Goal: Task Accomplishment & Management: Complete application form

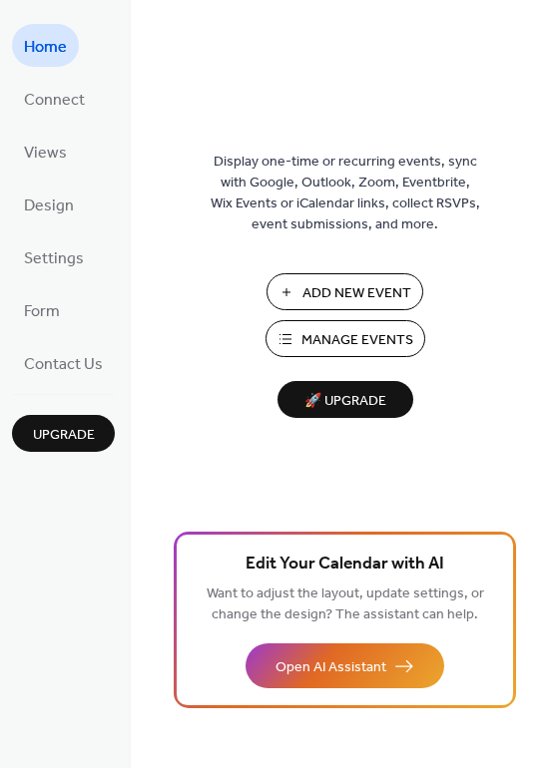
click at [366, 299] on span "Add New Event" at bounding box center [356, 293] width 109 height 21
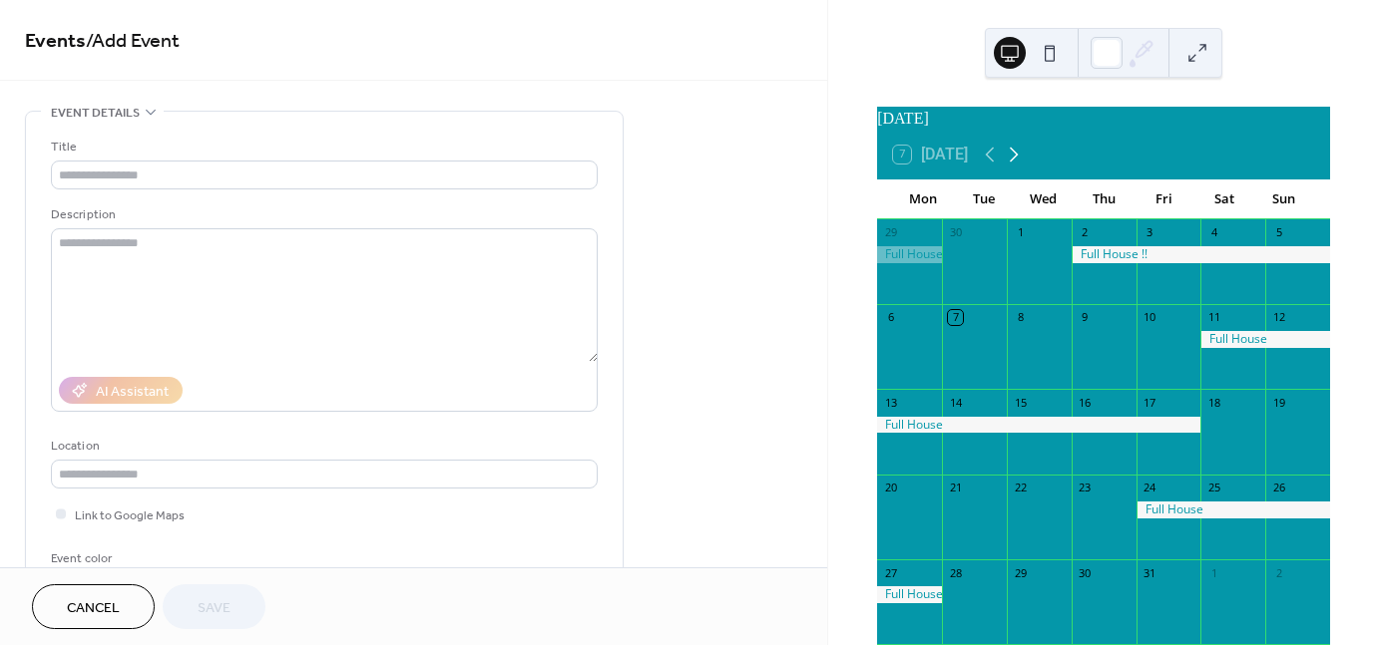
click at [1015, 165] on icon at bounding box center [1013, 155] width 24 height 24
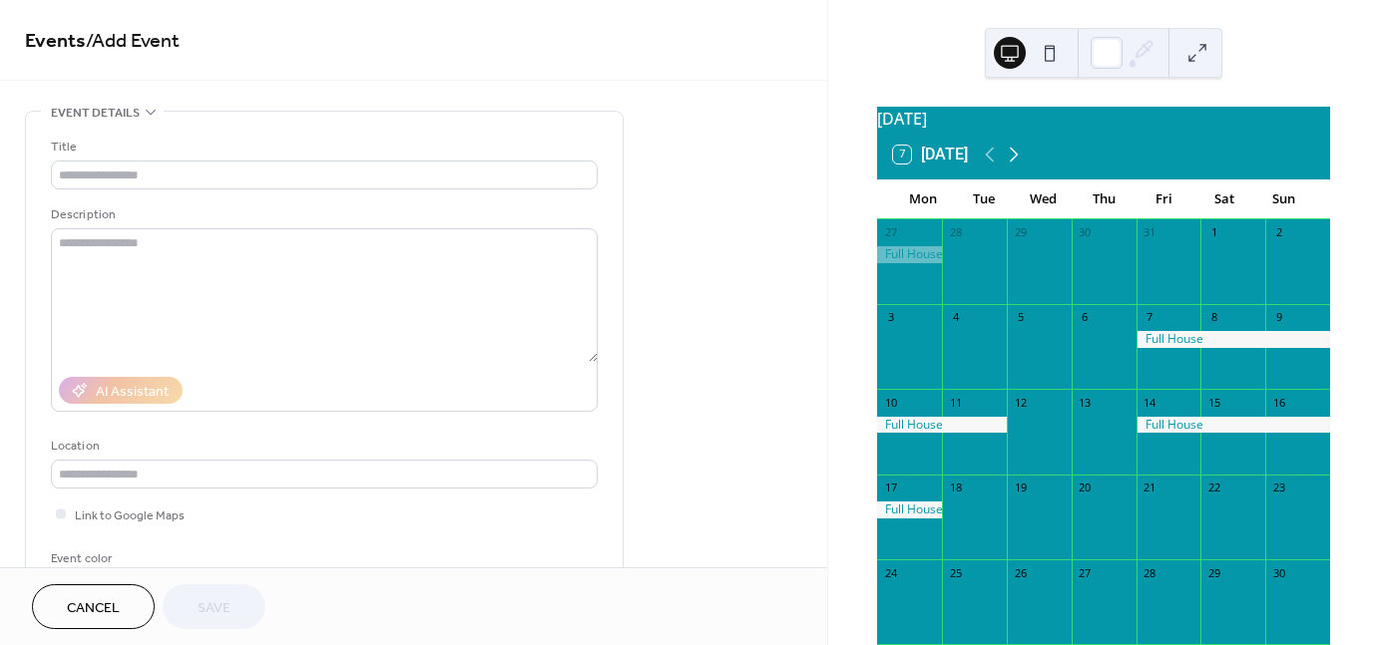
click at [1015, 165] on icon at bounding box center [1013, 155] width 24 height 24
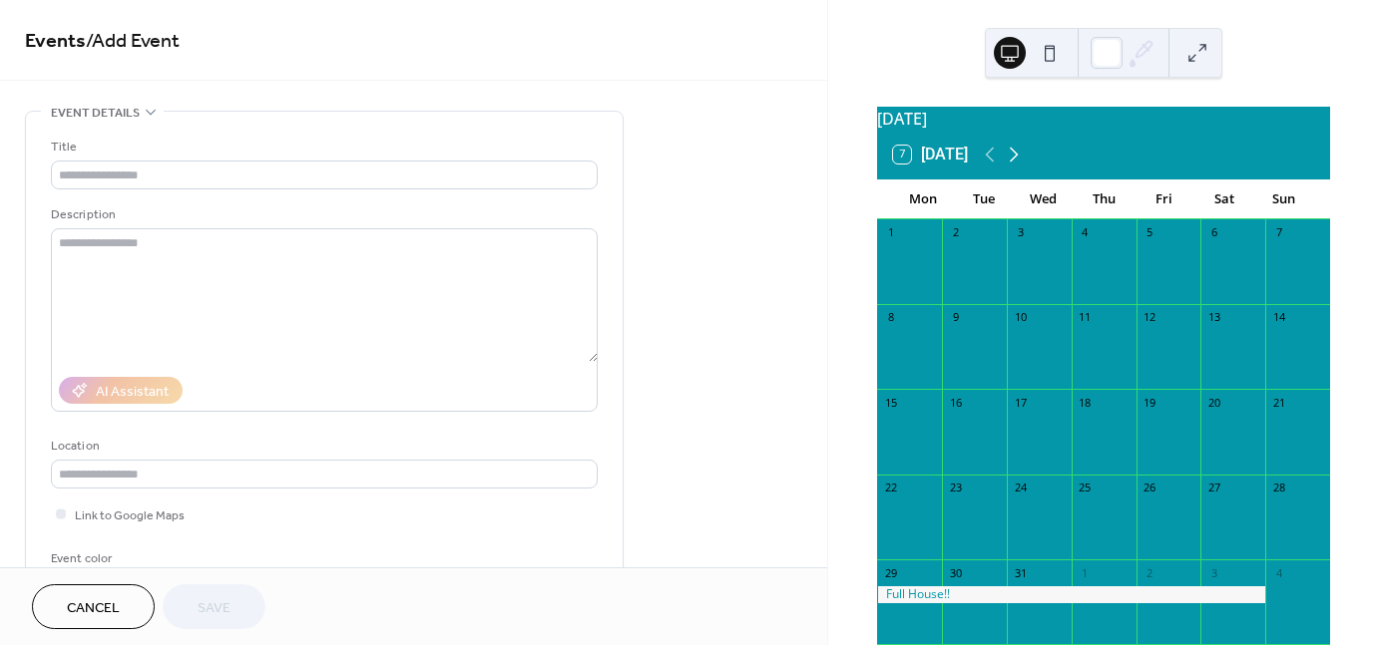
click at [1015, 165] on icon at bounding box center [1013, 155] width 24 height 24
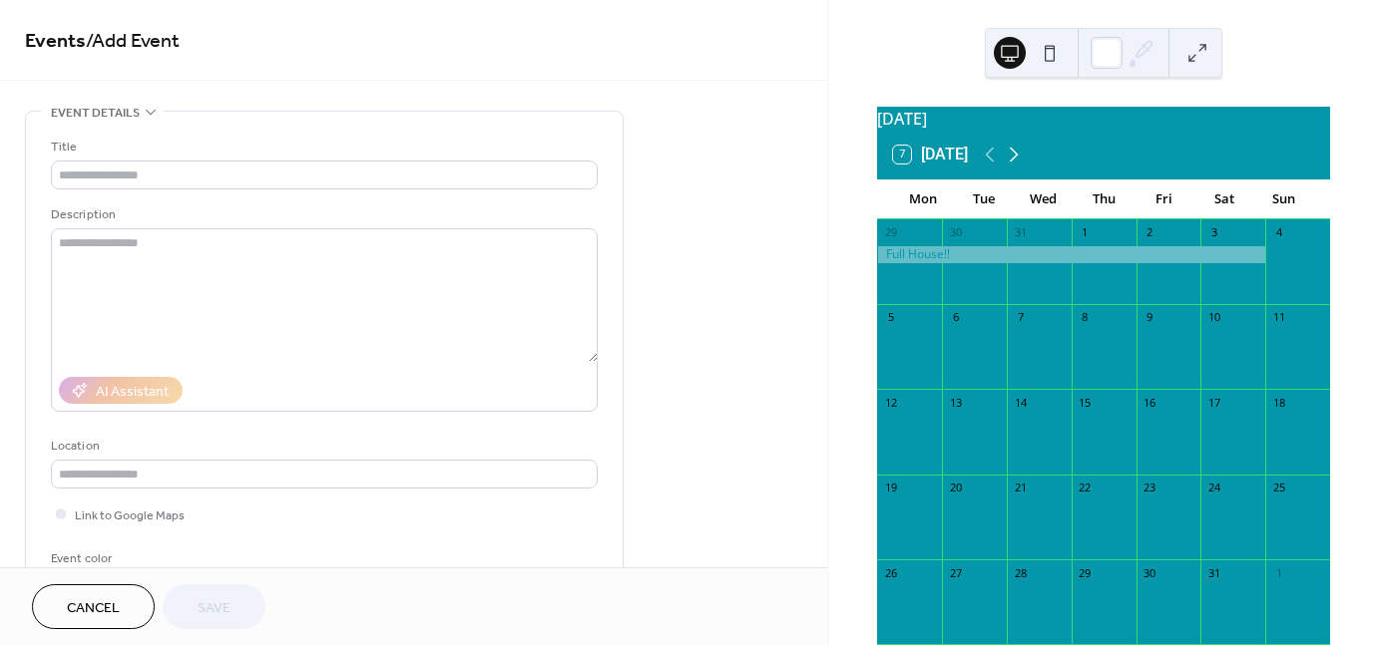
click at [1015, 165] on icon at bounding box center [1013, 155] width 24 height 24
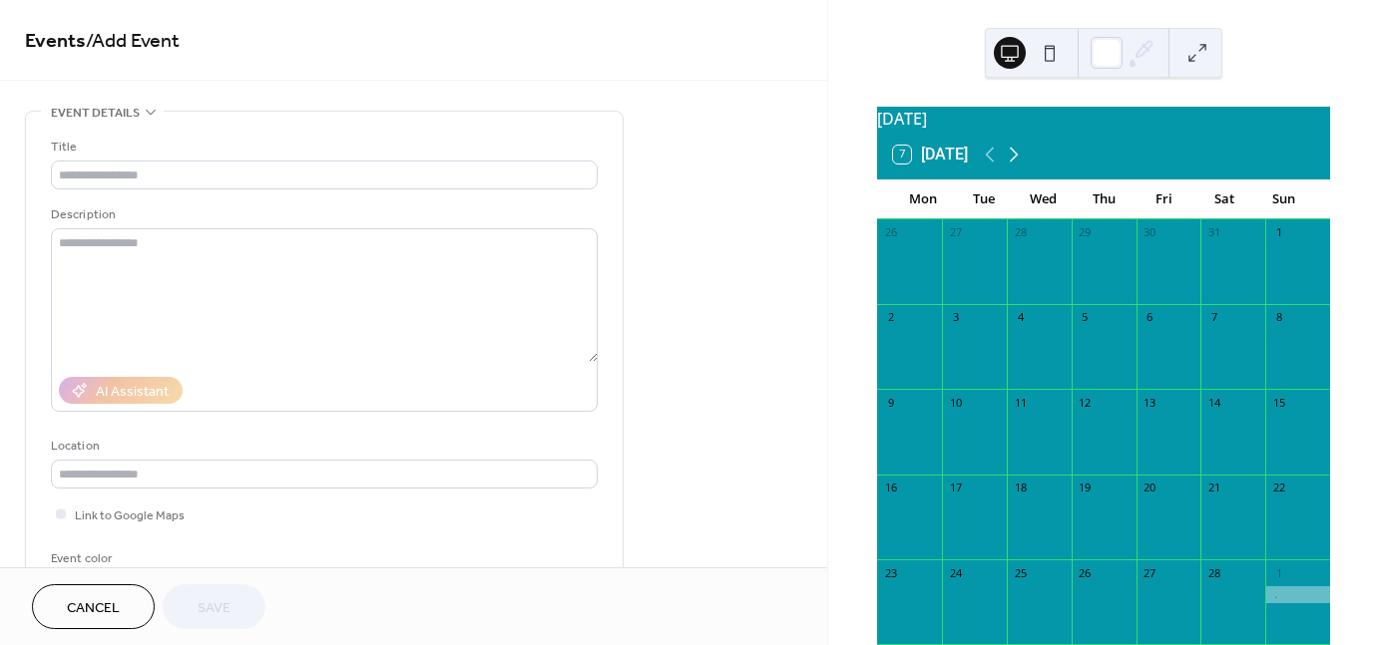
click at [1015, 165] on icon at bounding box center [1013, 155] width 24 height 24
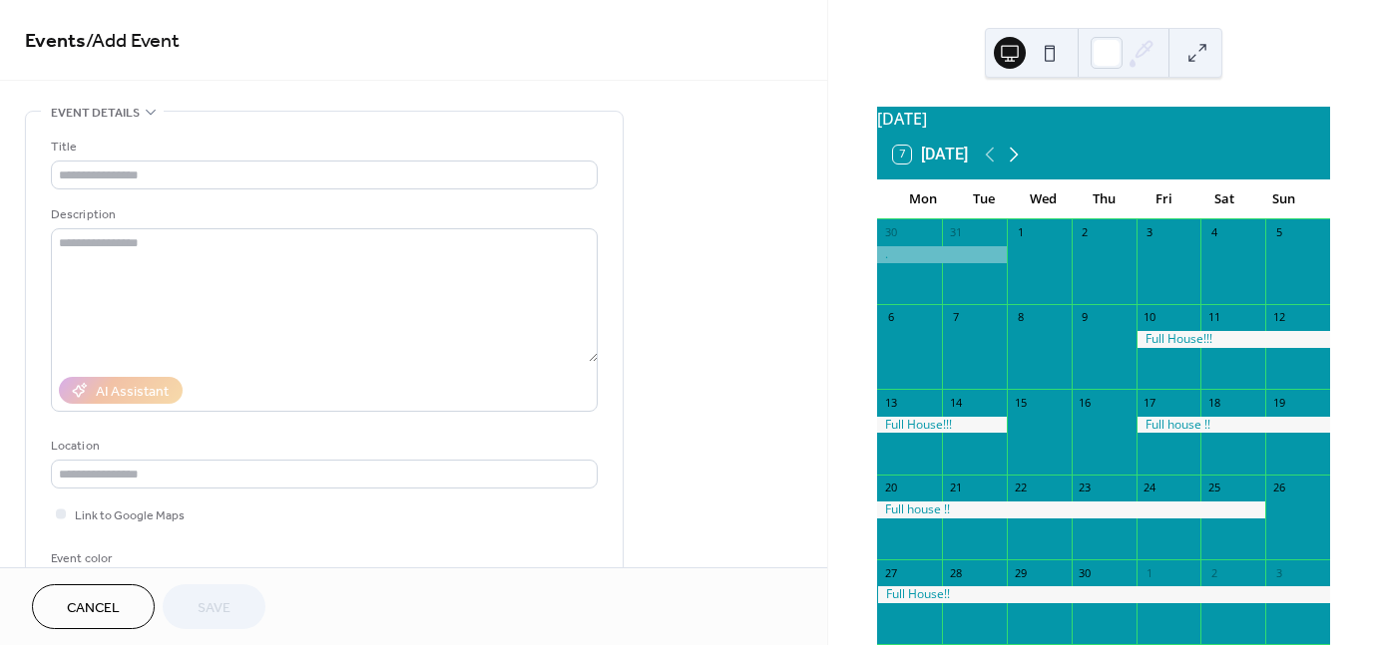
click at [1015, 165] on icon at bounding box center [1013, 155] width 24 height 24
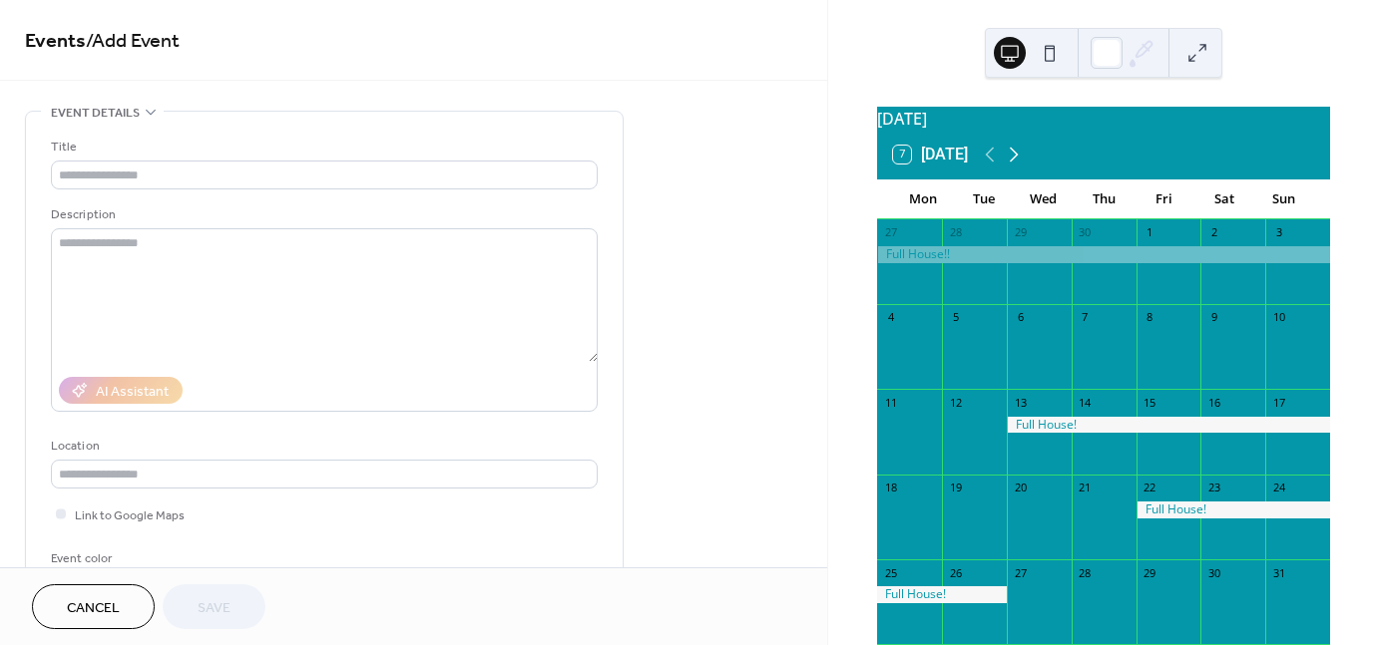
click at [1015, 165] on icon at bounding box center [1013, 155] width 24 height 24
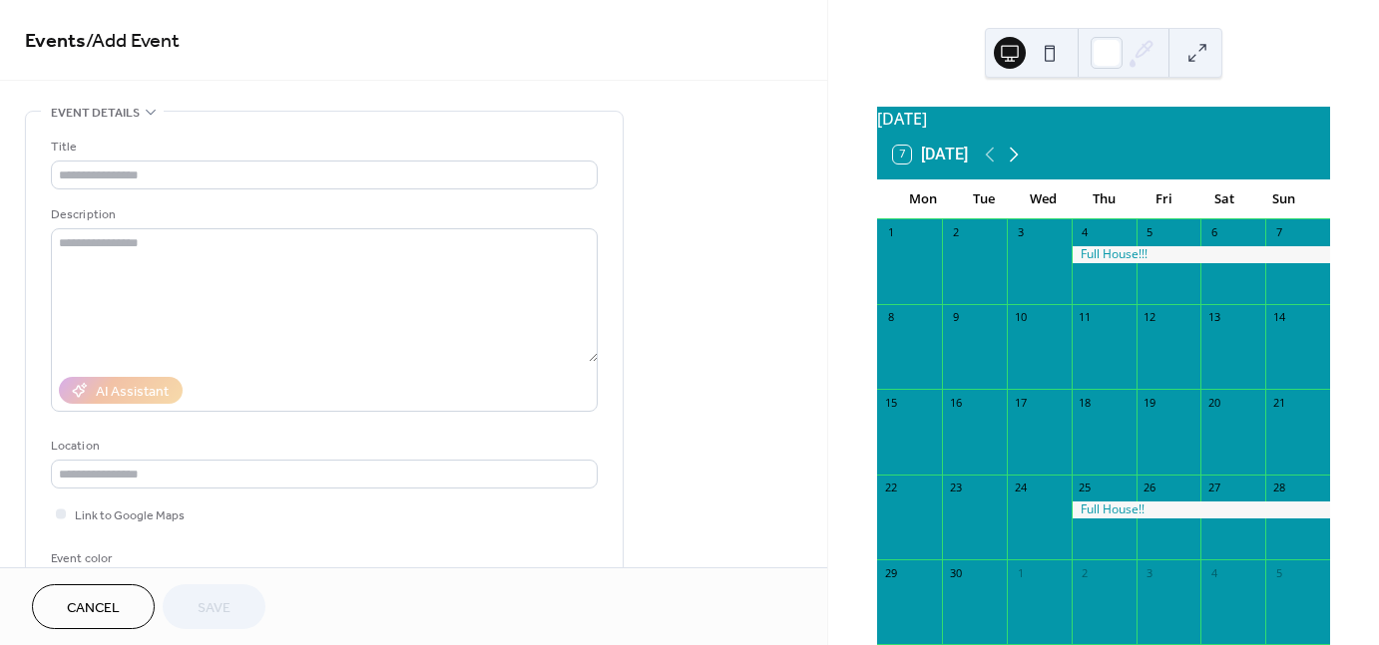
click at [1015, 165] on icon at bounding box center [1013, 155] width 24 height 24
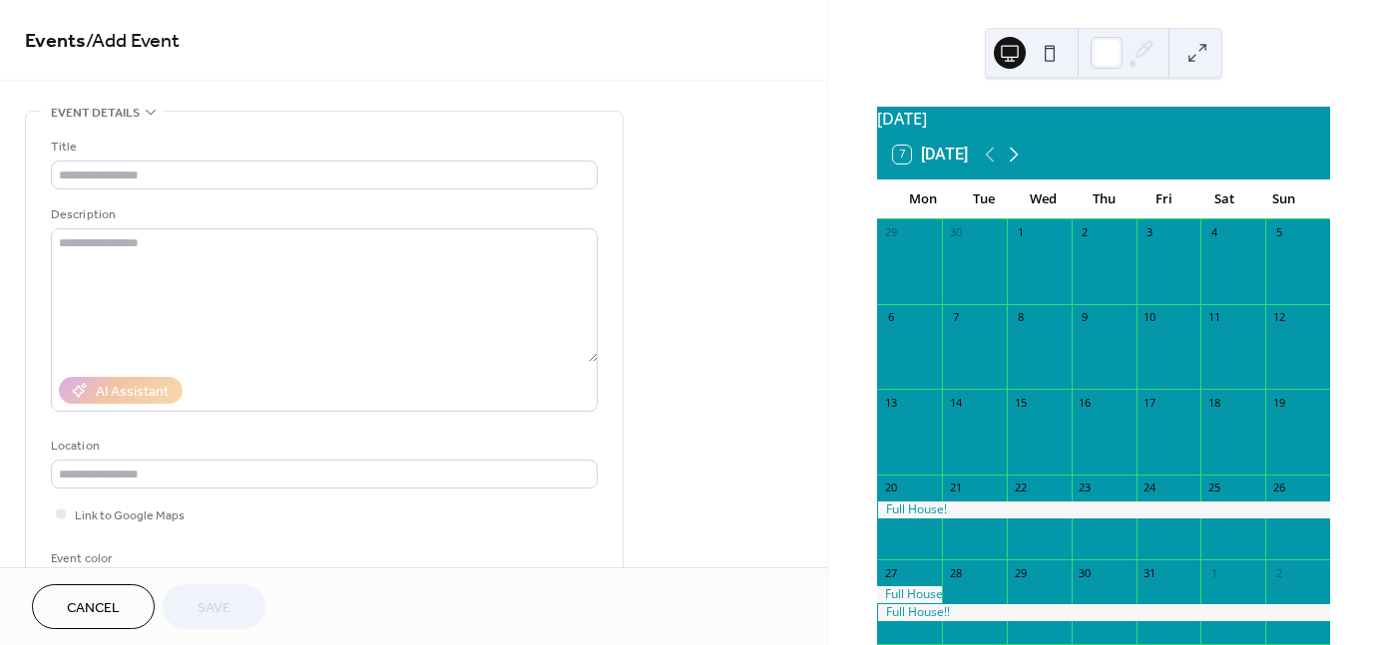
click at [1015, 165] on icon at bounding box center [1013, 155] width 24 height 24
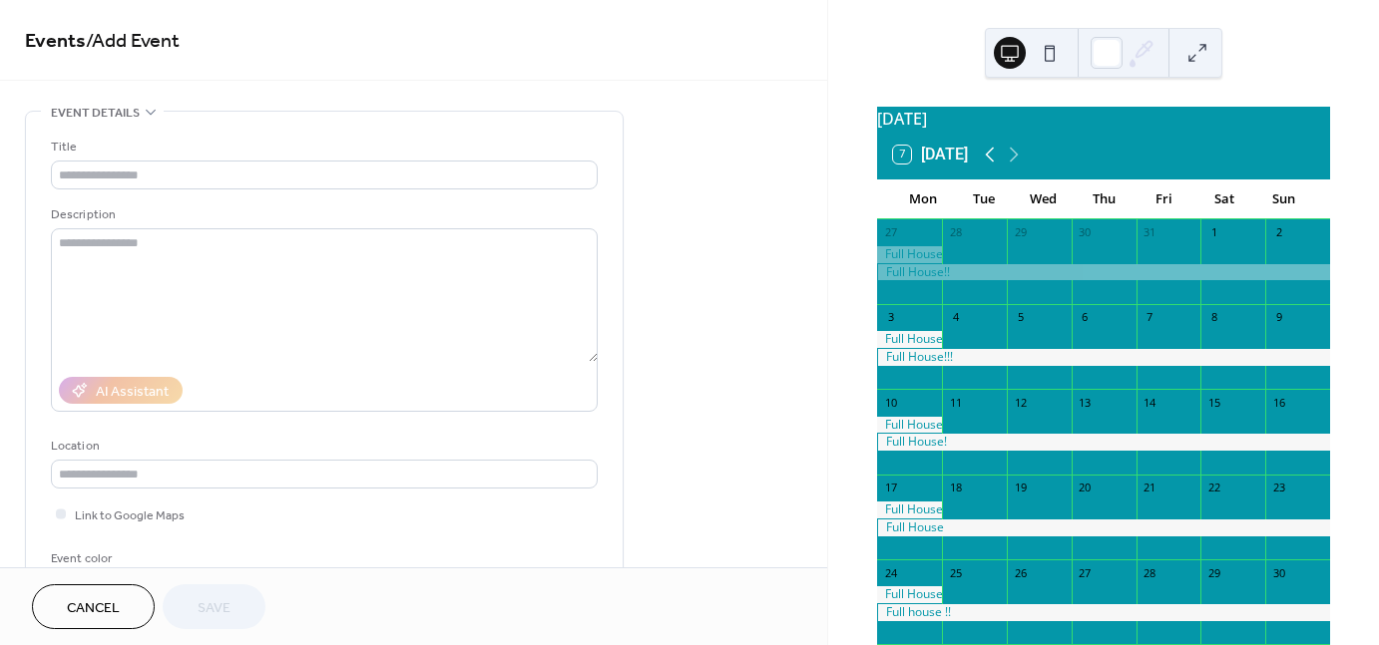
click at [989, 167] on icon at bounding box center [990, 155] width 24 height 24
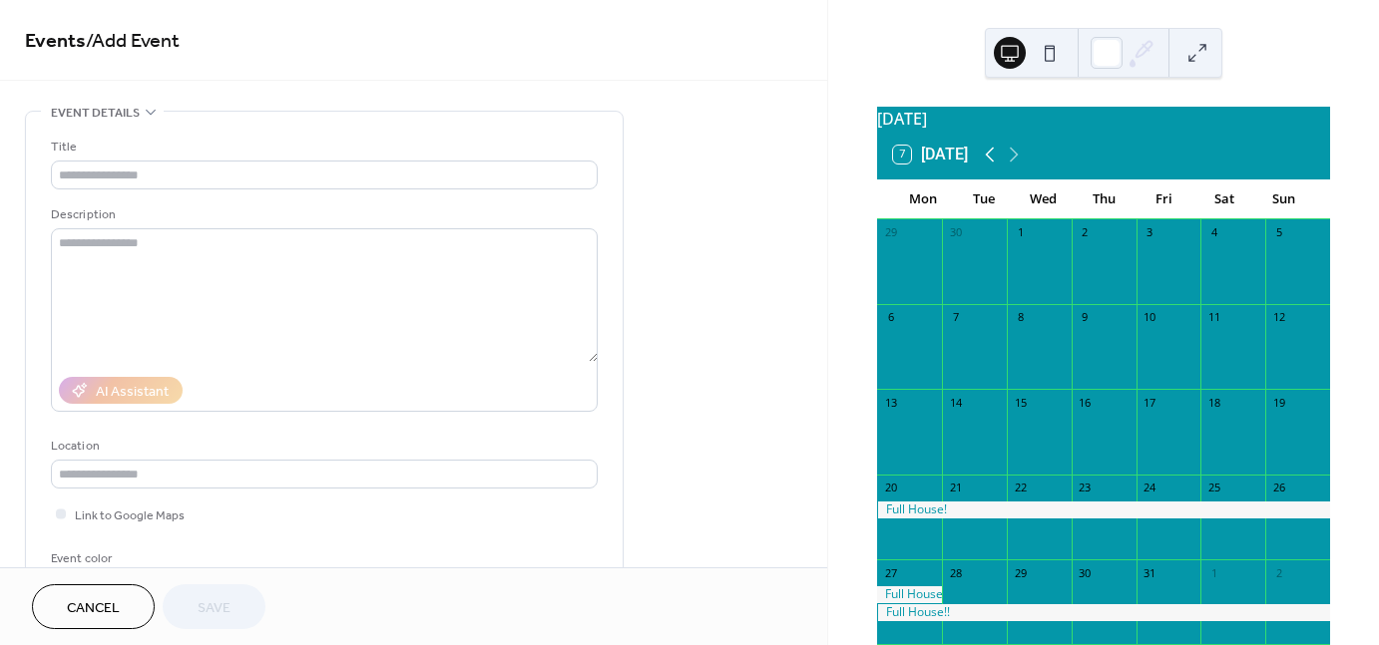
click at [989, 167] on icon at bounding box center [990, 155] width 24 height 24
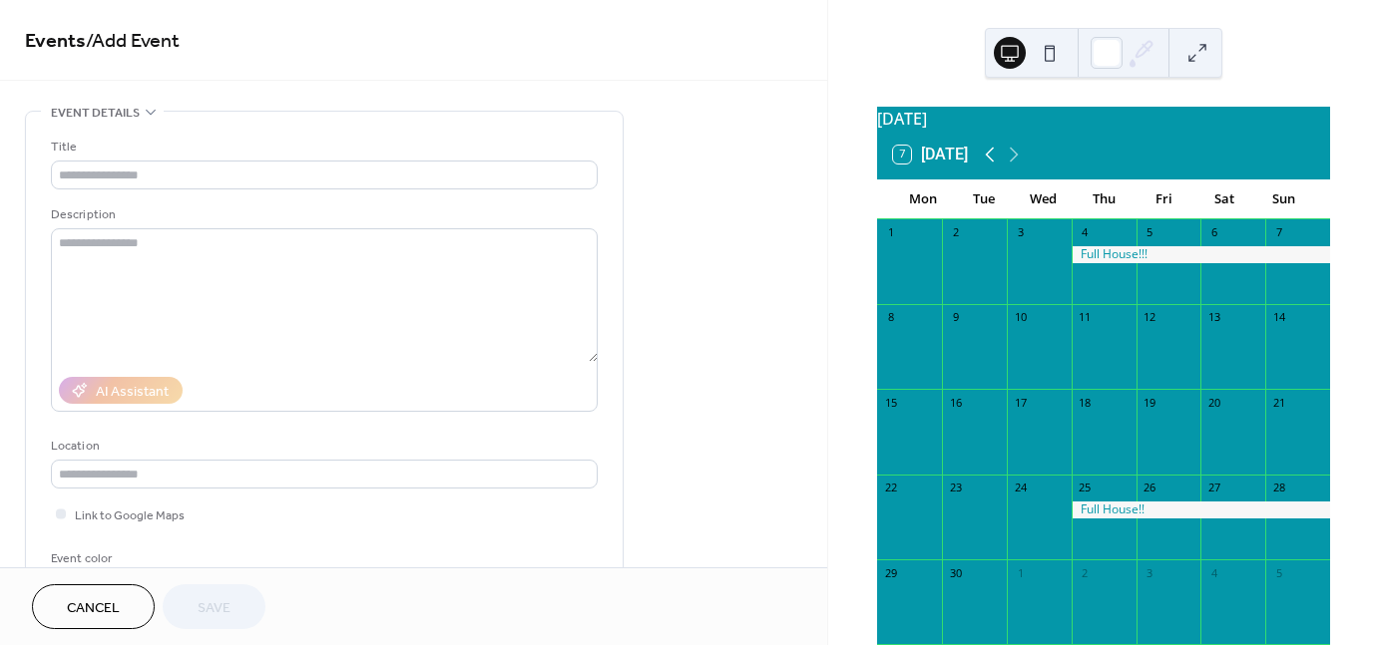
click at [989, 167] on icon at bounding box center [990, 155] width 24 height 24
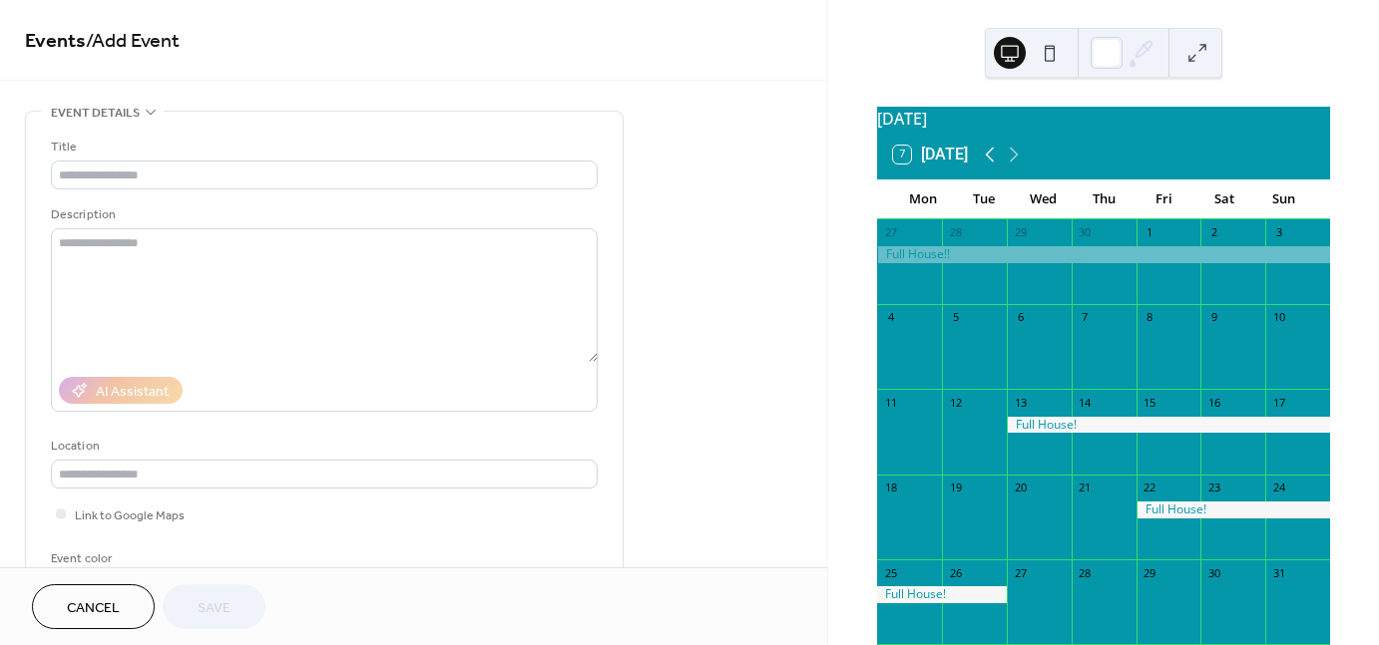
click at [989, 167] on icon at bounding box center [990, 155] width 24 height 24
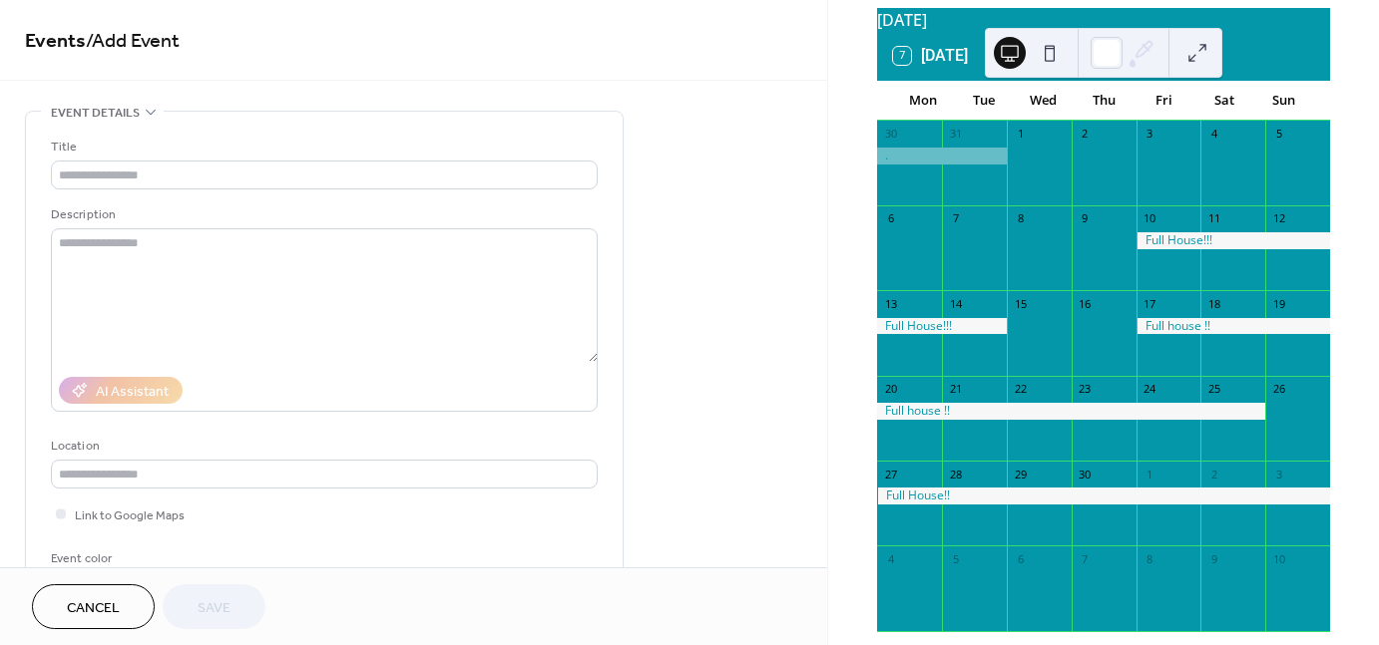
scroll to position [100, 0]
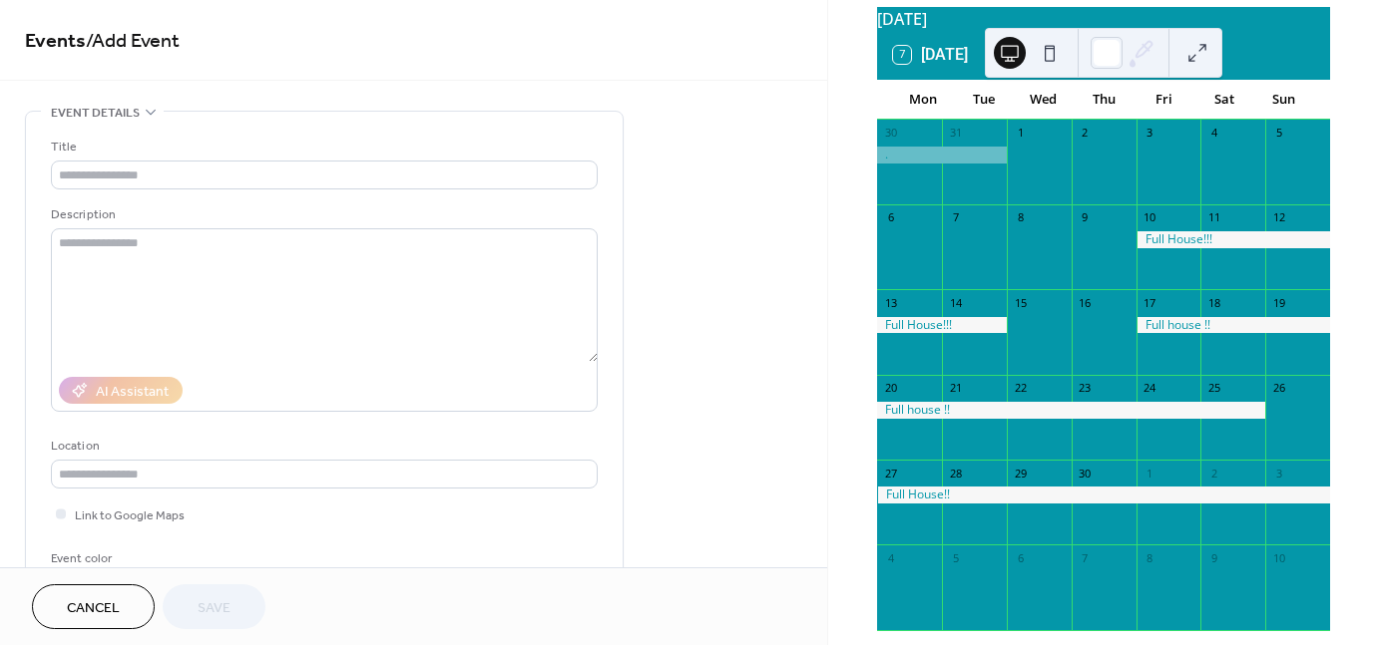
click at [1089, 185] on div at bounding box center [1103, 172] width 65 height 51
click at [818, 102] on div "**********" at bounding box center [413, 284] width 827 height 568
click at [1157, 194] on div at bounding box center [1168, 172] width 65 height 51
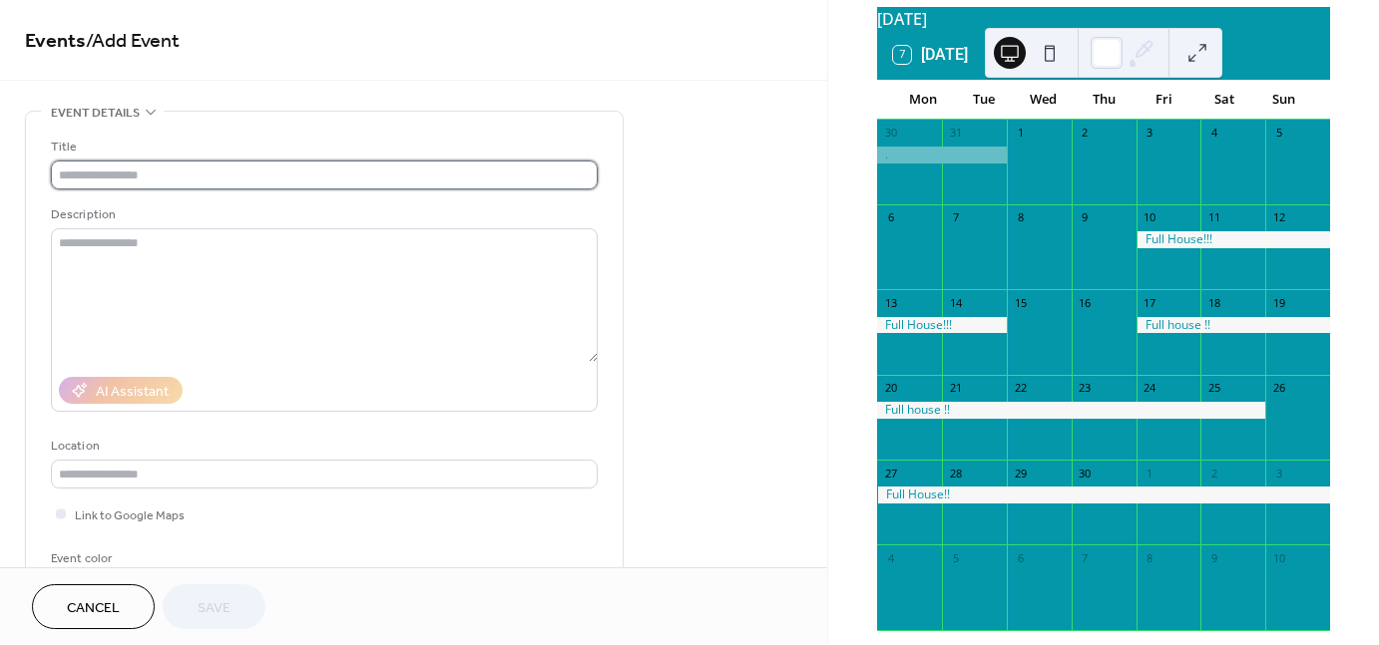
click at [271, 173] on input "text" at bounding box center [324, 175] width 547 height 29
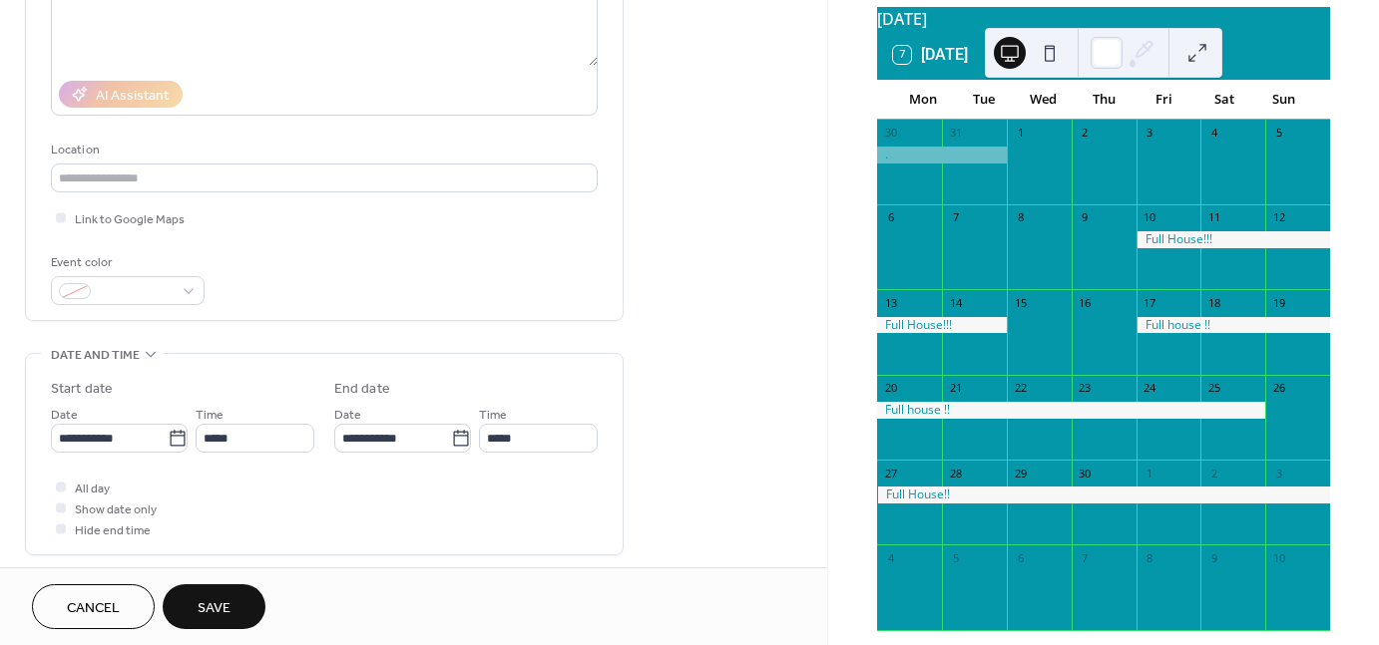
scroll to position [299, 0]
type input "**********"
click at [178, 437] on icon at bounding box center [177, 435] width 15 height 16
click at [168, 437] on input "**********" at bounding box center [109, 435] width 117 height 29
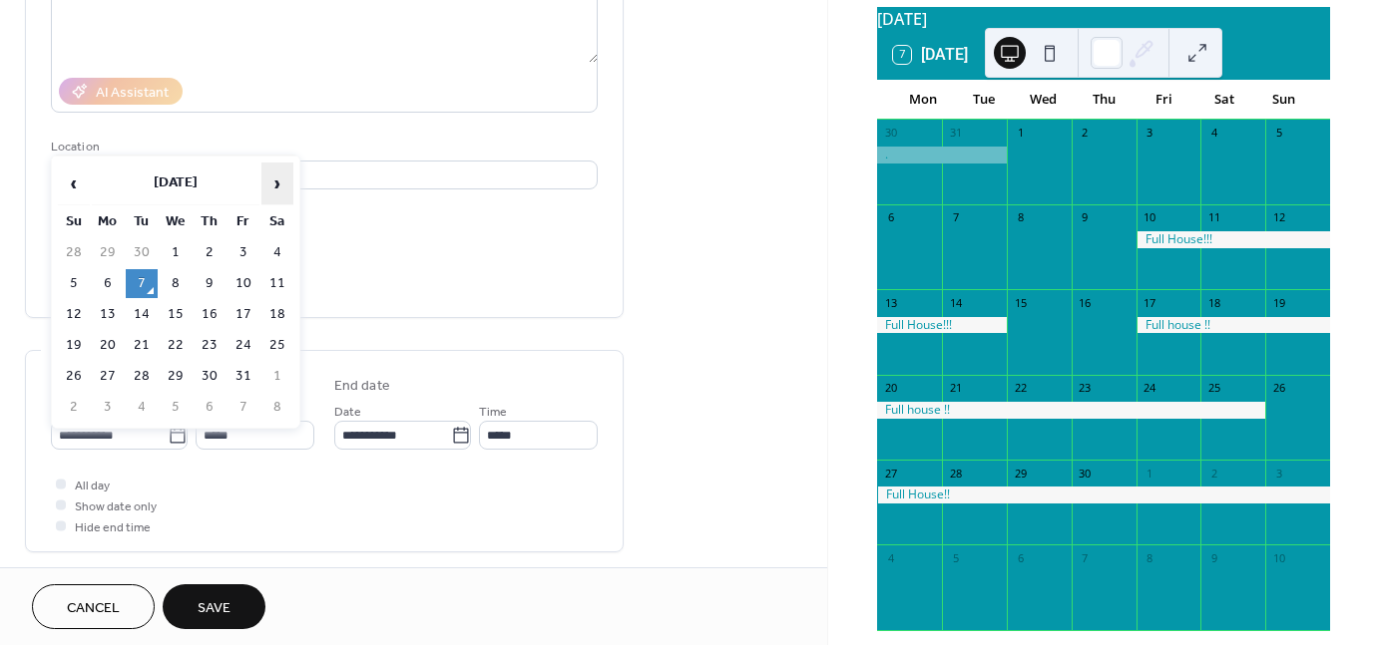
click at [276, 189] on span "›" at bounding box center [277, 184] width 30 height 40
click at [276, 190] on span "›" at bounding box center [277, 184] width 30 height 40
click at [276, 188] on span "›" at bounding box center [277, 184] width 30 height 40
click at [271, 184] on span "›" at bounding box center [277, 184] width 30 height 40
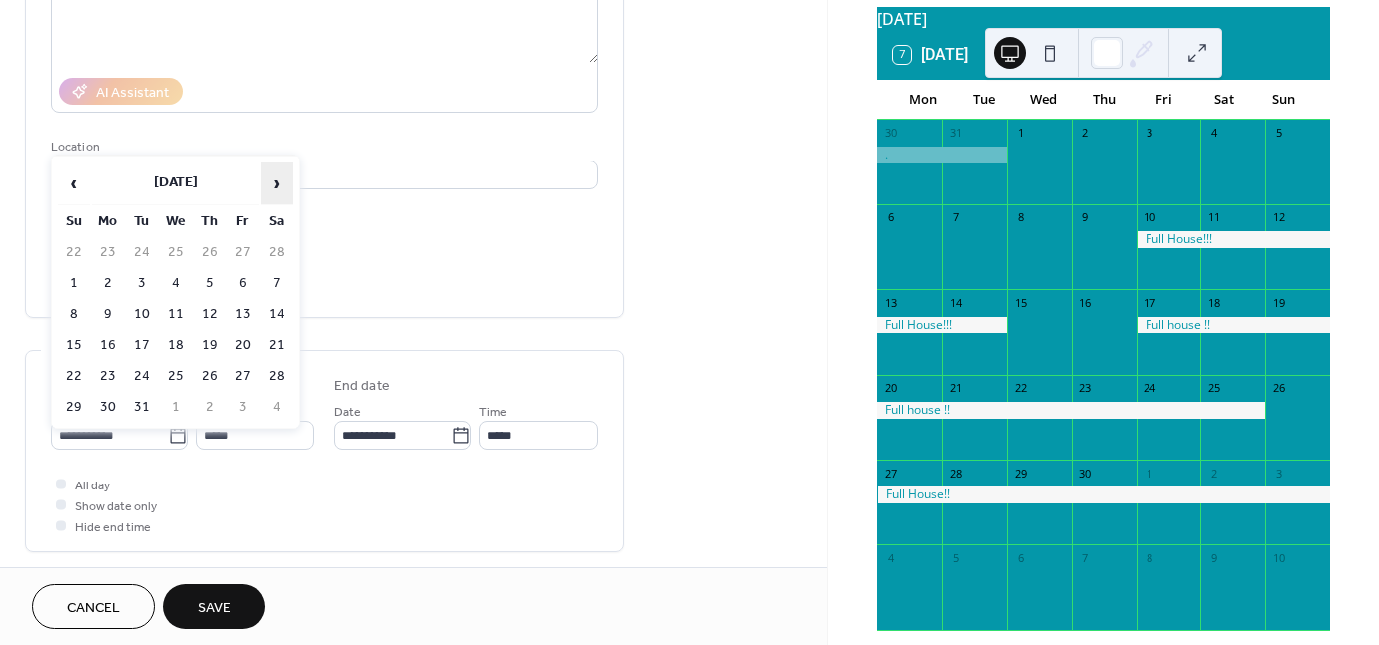
click at [271, 181] on span "›" at bounding box center [277, 184] width 30 height 40
click at [241, 248] on td "3" at bounding box center [243, 252] width 32 height 29
type input "**********"
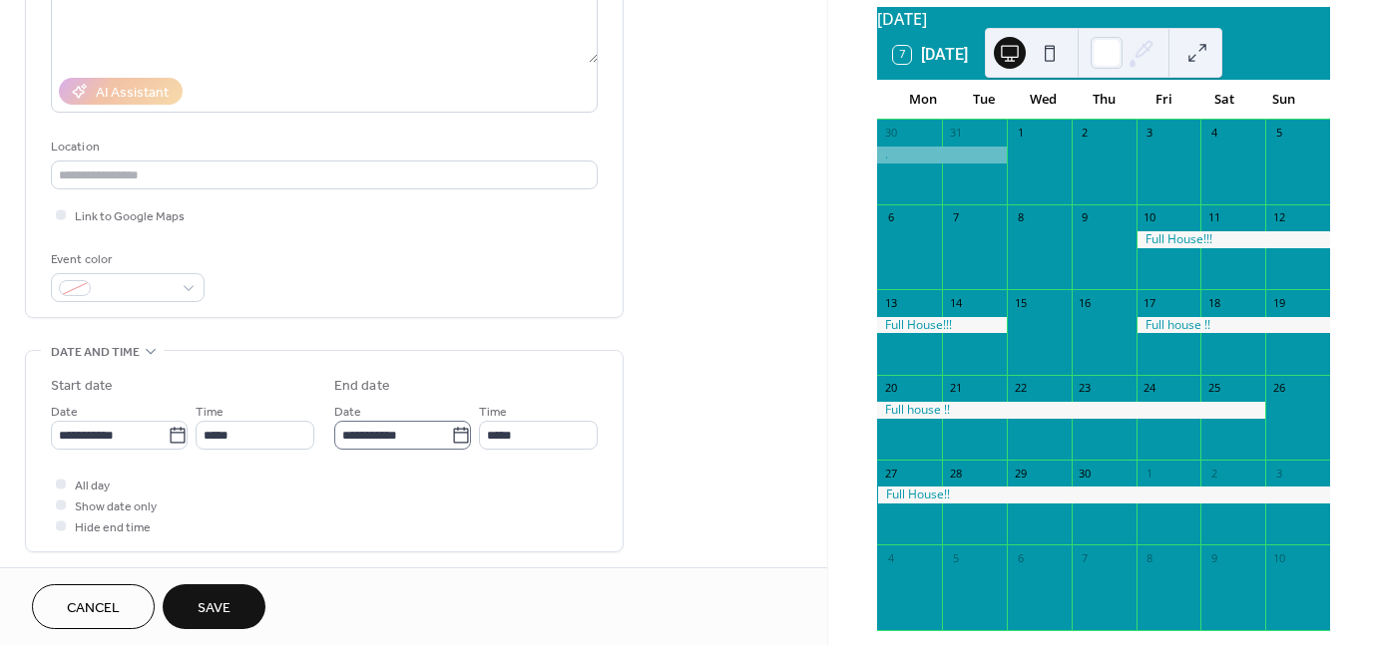
click at [462, 432] on icon at bounding box center [460, 435] width 15 height 16
click at [451, 432] on input "**********" at bounding box center [392, 435] width 117 height 29
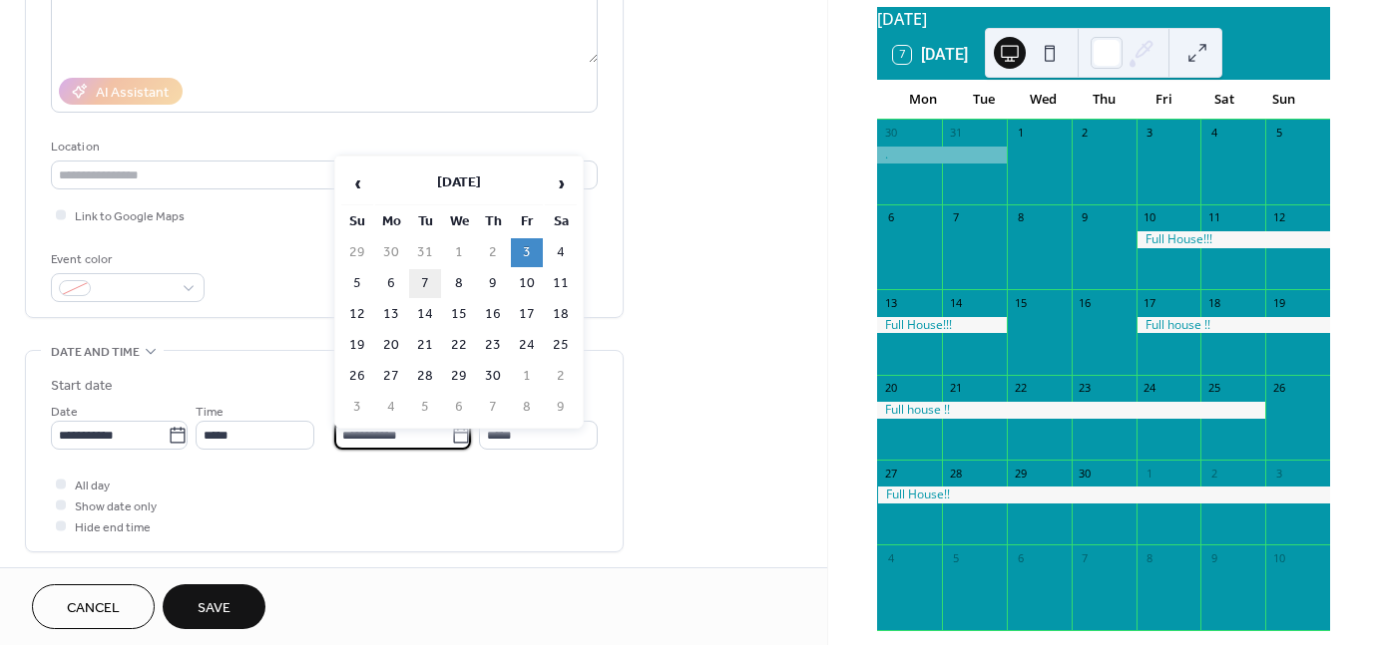
click at [415, 277] on td "7" at bounding box center [425, 283] width 32 height 29
type input "**********"
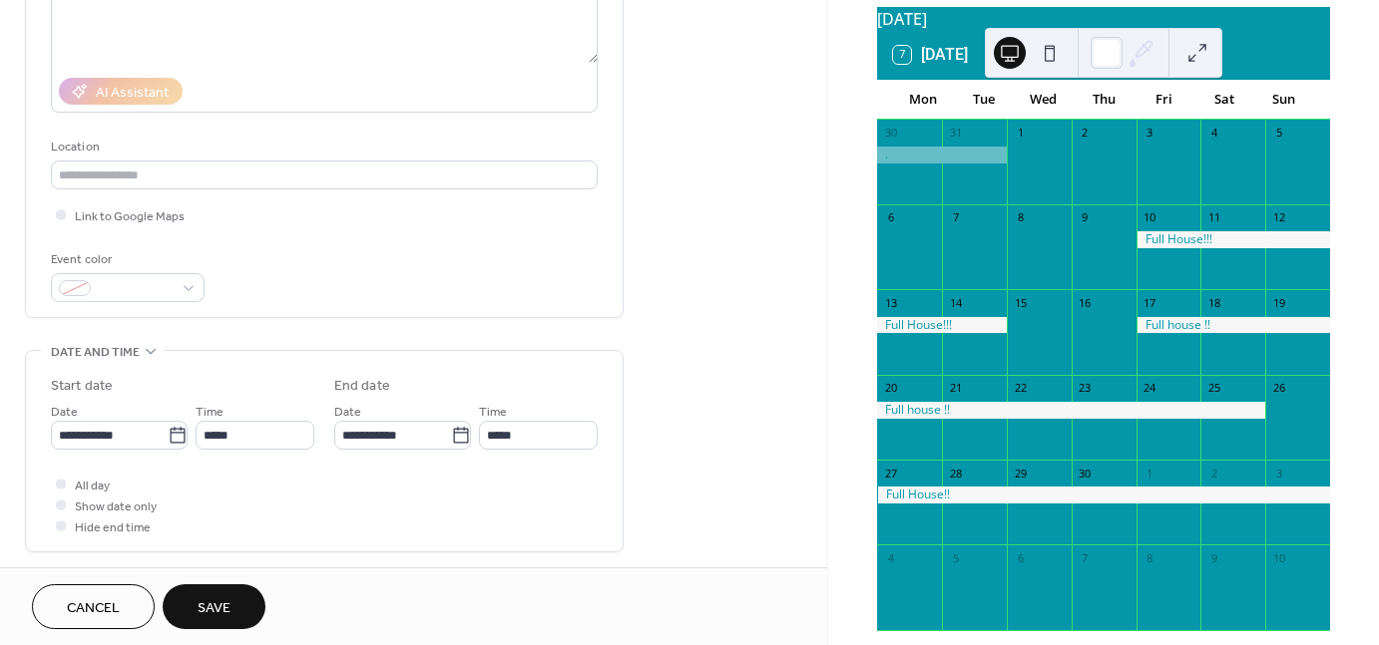
click at [243, 602] on button "Save" at bounding box center [214, 607] width 103 height 45
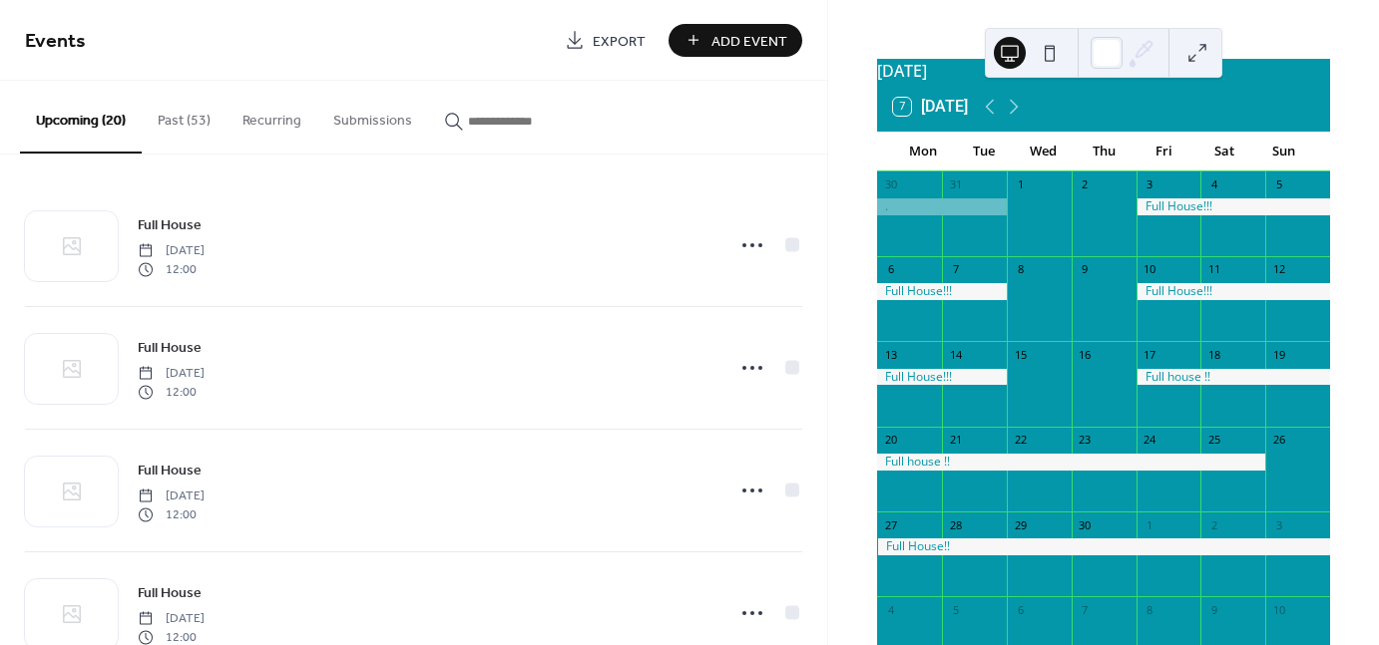
scroll to position [44, 0]
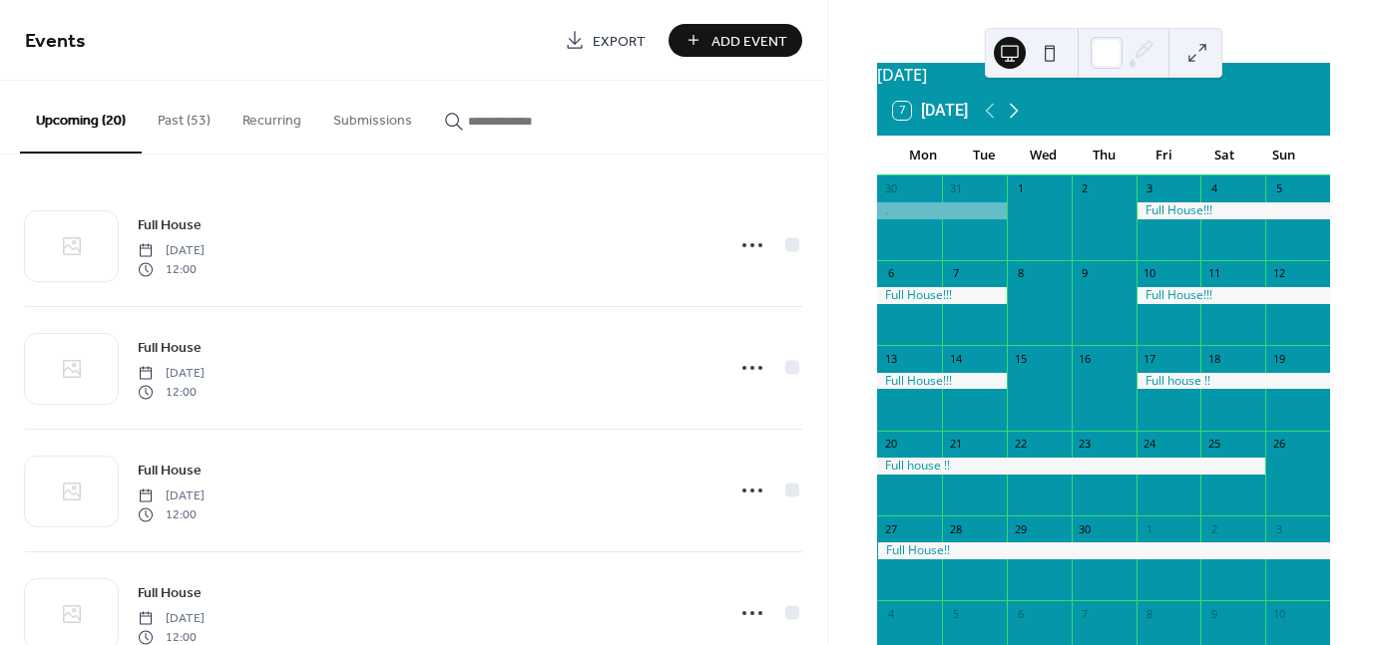
click at [1020, 123] on icon at bounding box center [1013, 111] width 24 height 24
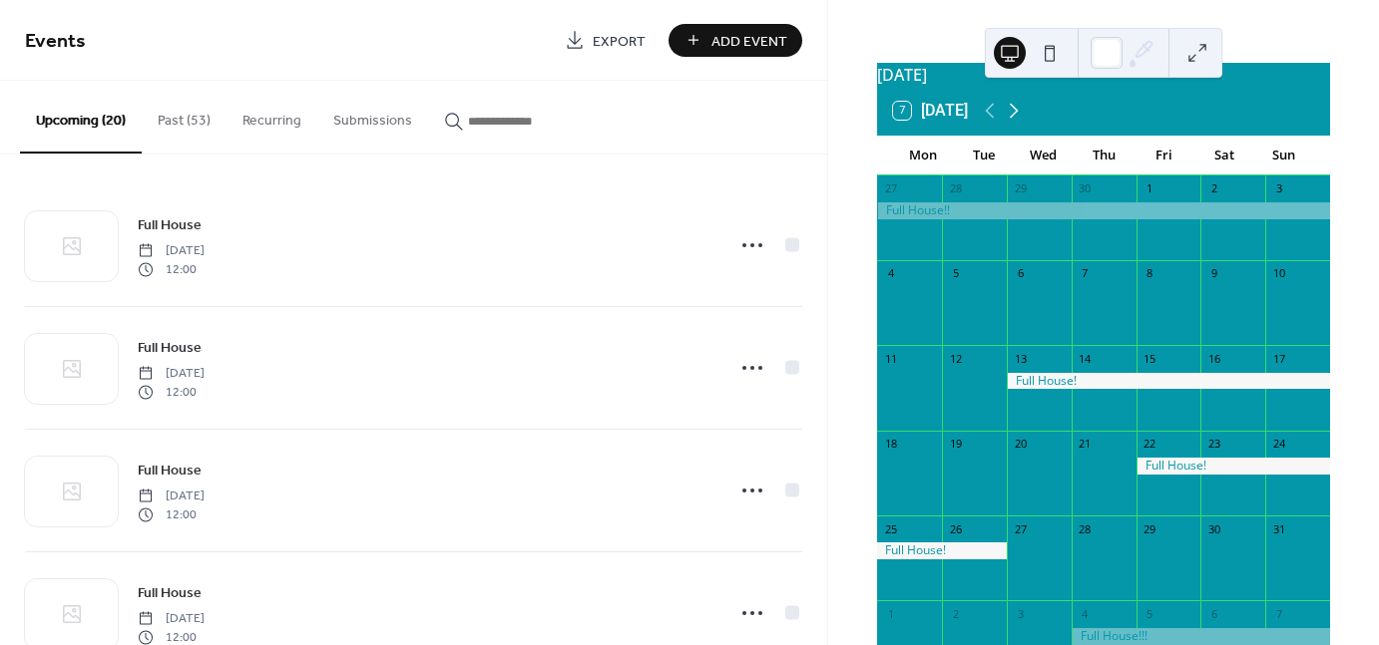
click at [1020, 123] on icon at bounding box center [1013, 111] width 24 height 24
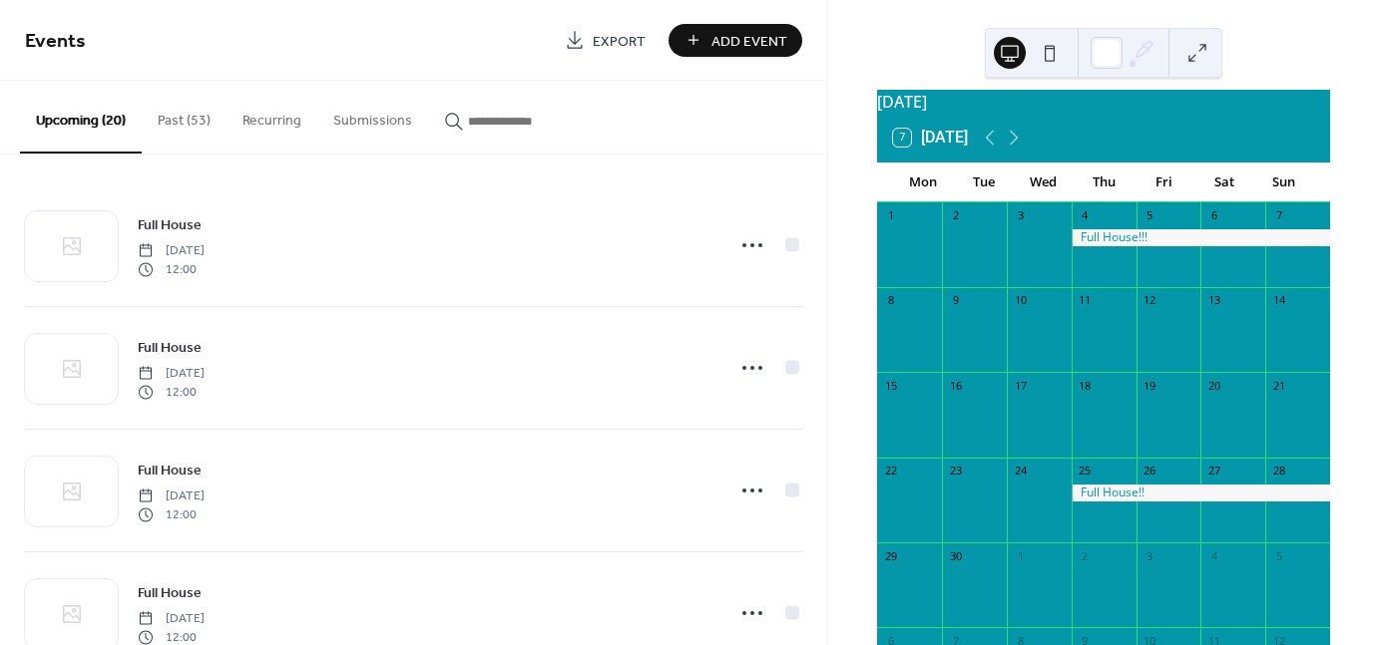
scroll to position [0, 0]
